Goal: Navigation & Orientation: Go to known website

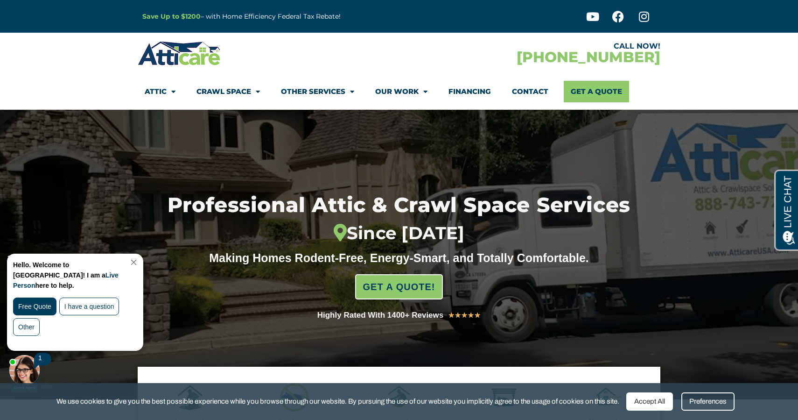
click at [133, 266] on div "Hello. Welcome to [GEOGRAPHIC_DATA]! I am a Live Person here to help." at bounding box center [73, 277] width 120 height 34
click at [138, 261] on link "Close Chat" at bounding box center [133, 262] width 13 height 7
